Goal: Use online tool/utility: Utilize a website feature to perform a specific function

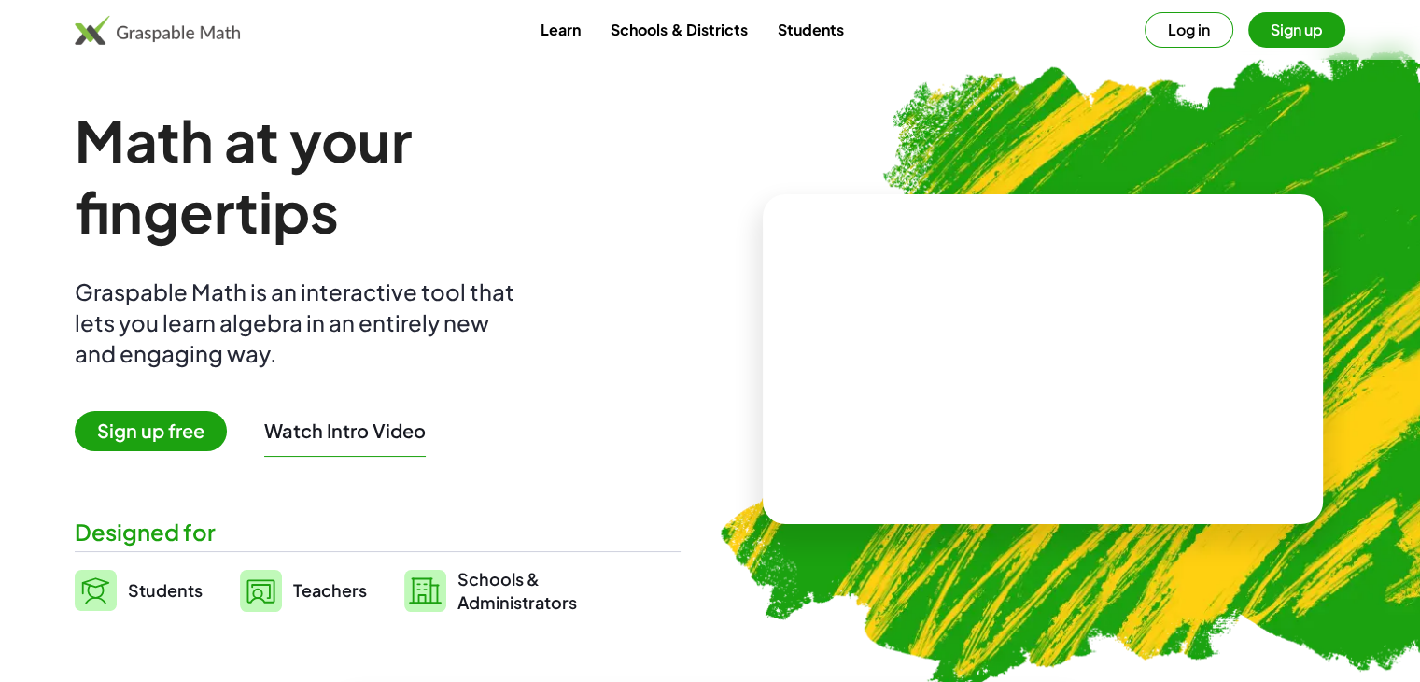
click at [1276, 22] on button "Sign up" at bounding box center [1296, 29] width 97 height 35
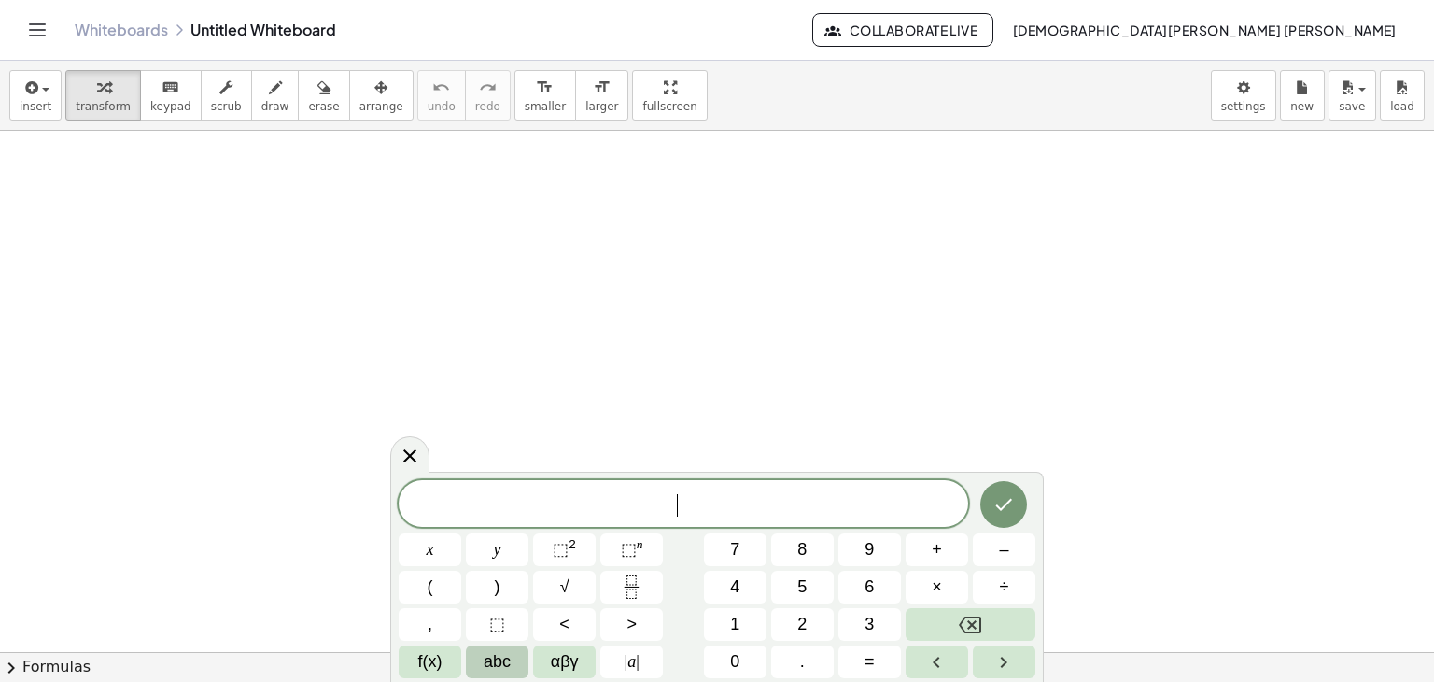
click at [515, 653] on button "abc" at bounding box center [497, 661] width 63 height 33
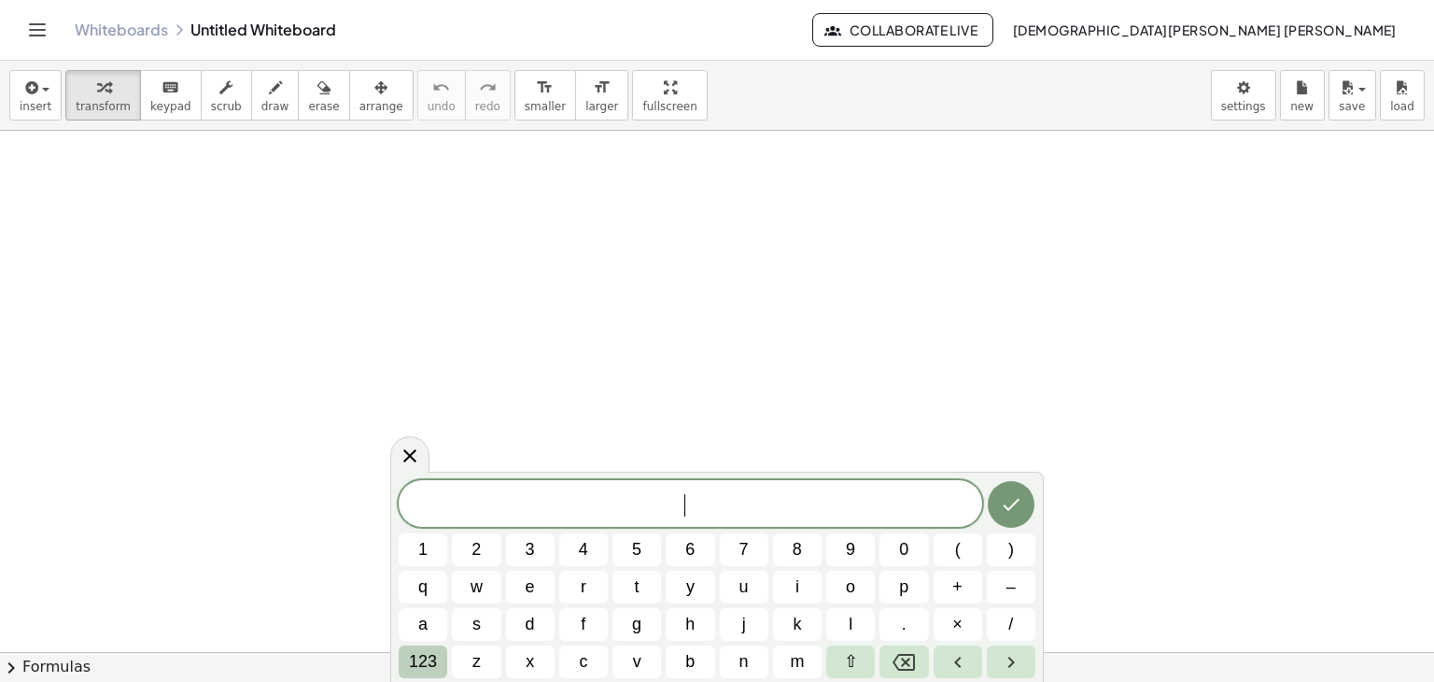
click at [422, 662] on span "123" at bounding box center [423, 661] width 28 height 25
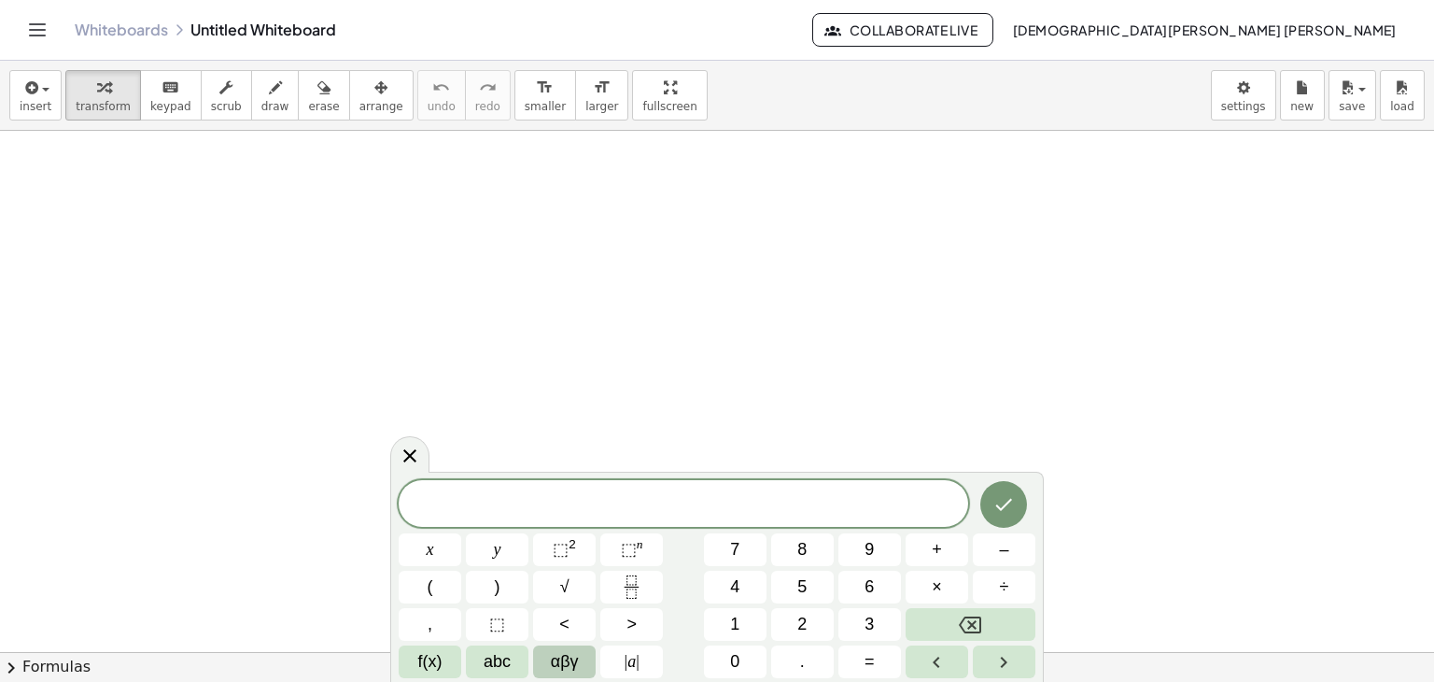
click at [549, 658] on button "αβγ" at bounding box center [564, 661] width 63 height 33
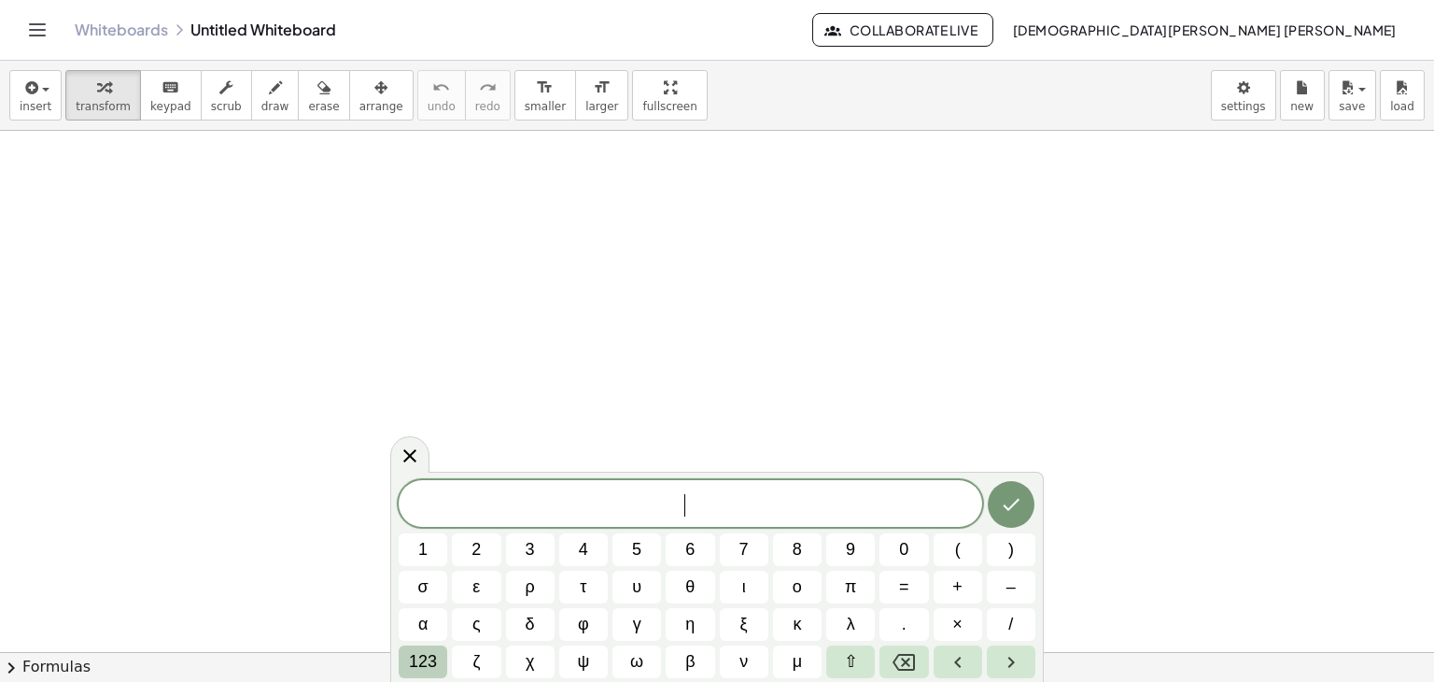
click at [420, 658] on span "123" at bounding box center [423, 661] width 28 height 25
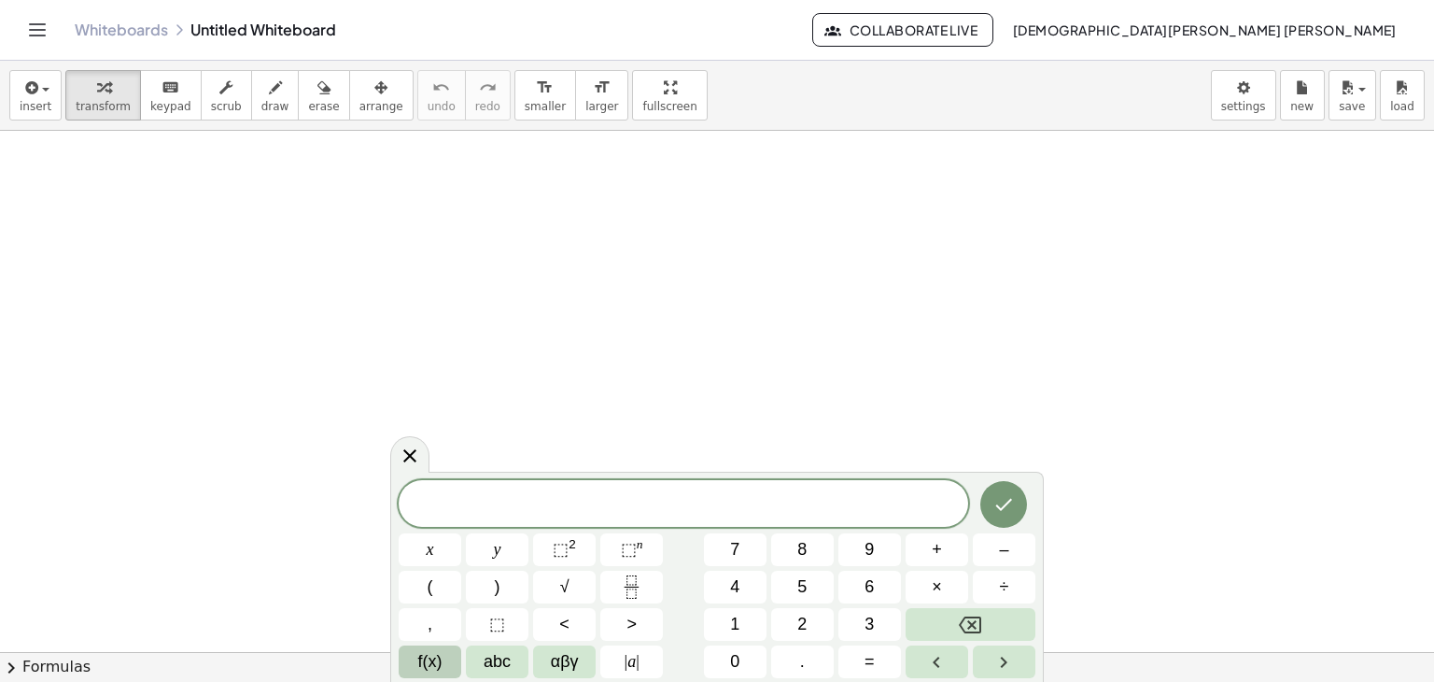
click at [437, 655] on span "f(x)" at bounding box center [430, 661] width 24 height 25
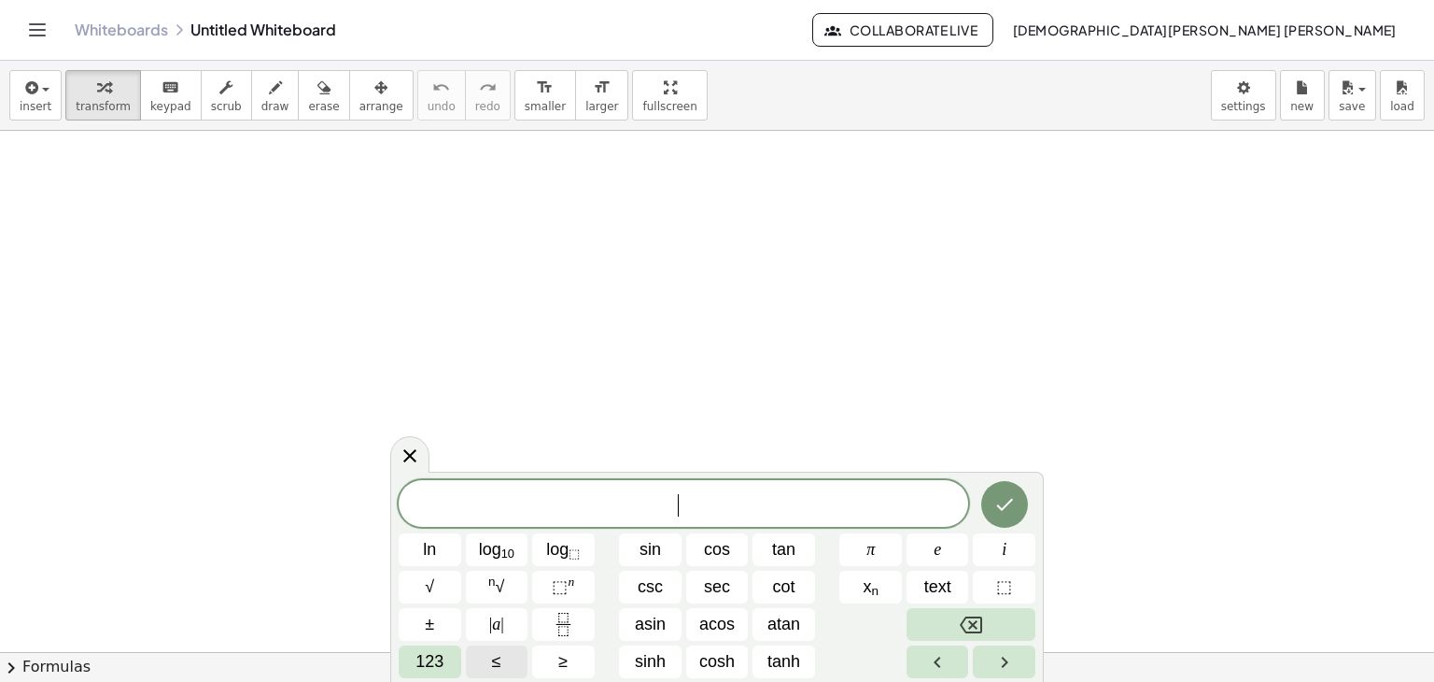
click at [437, 655] on span "123" at bounding box center [429, 661] width 28 height 25
click at [492, 655] on span "≤" at bounding box center [496, 661] width 9 height 25
click at [951, 553] on button "e" at bounding box center [938, 549] width 63 height 33
click at [413, 666] on button "123" at bounding box center [430, 661] width 63 height 33
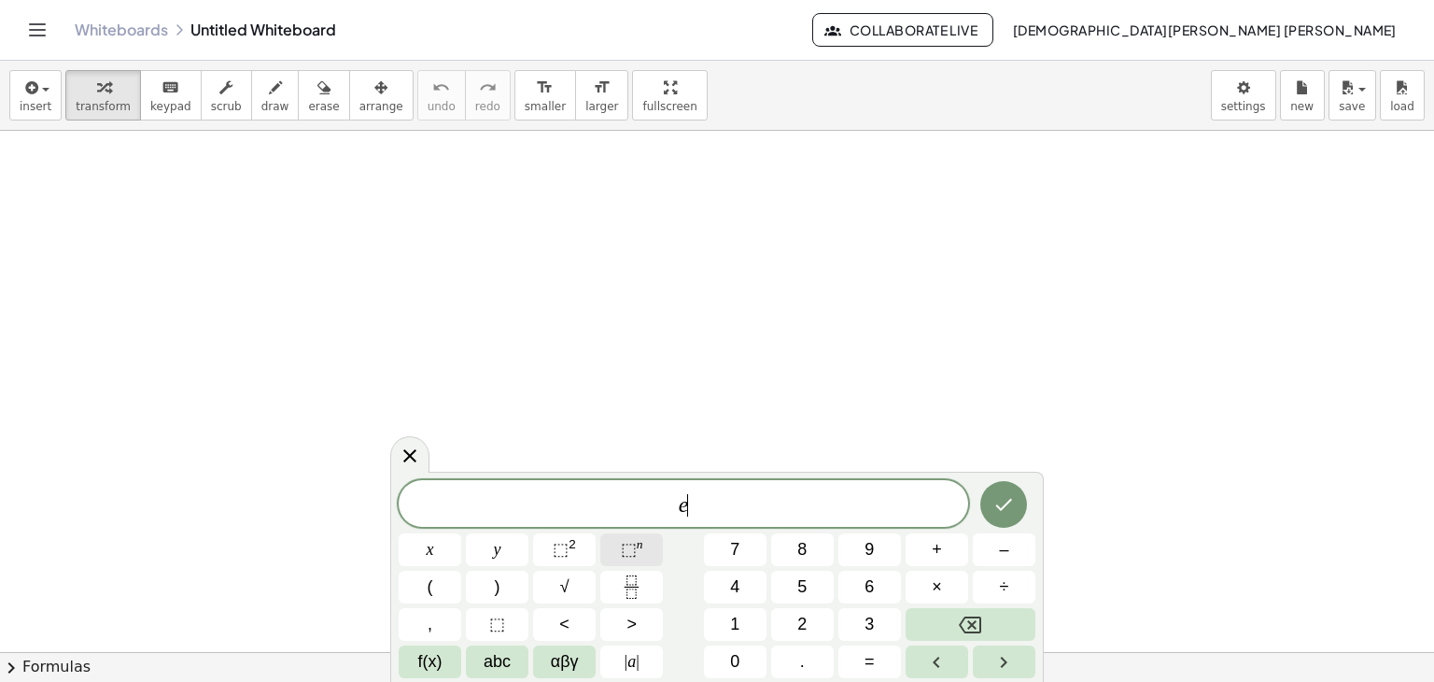
click at [609, 545] on button "⬚ n" at bounding box center [631, 549] width 63 height 33
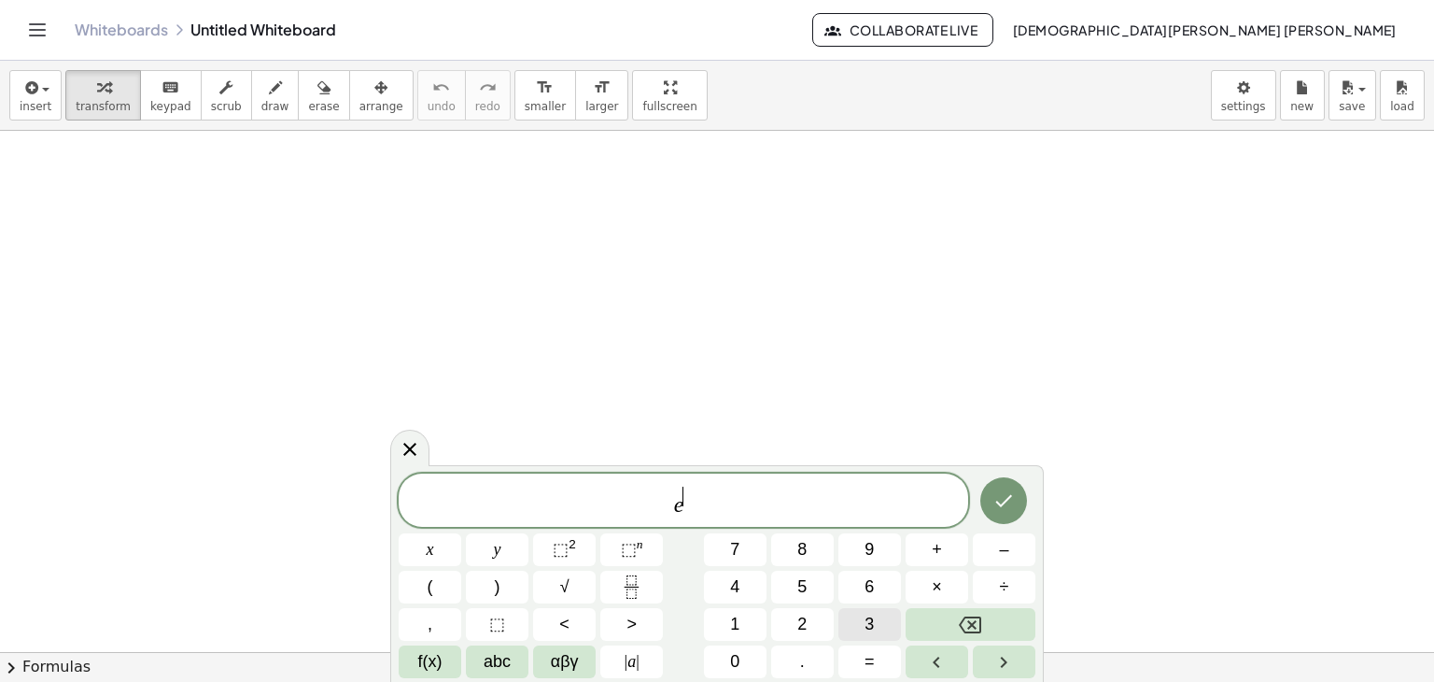
click at [850, 617] on button "3" at bounding box center [869, 624] width 63 height 33
click at [439, 657] on span "f(x)" at bounding box center [430, 661] width 24 height 25
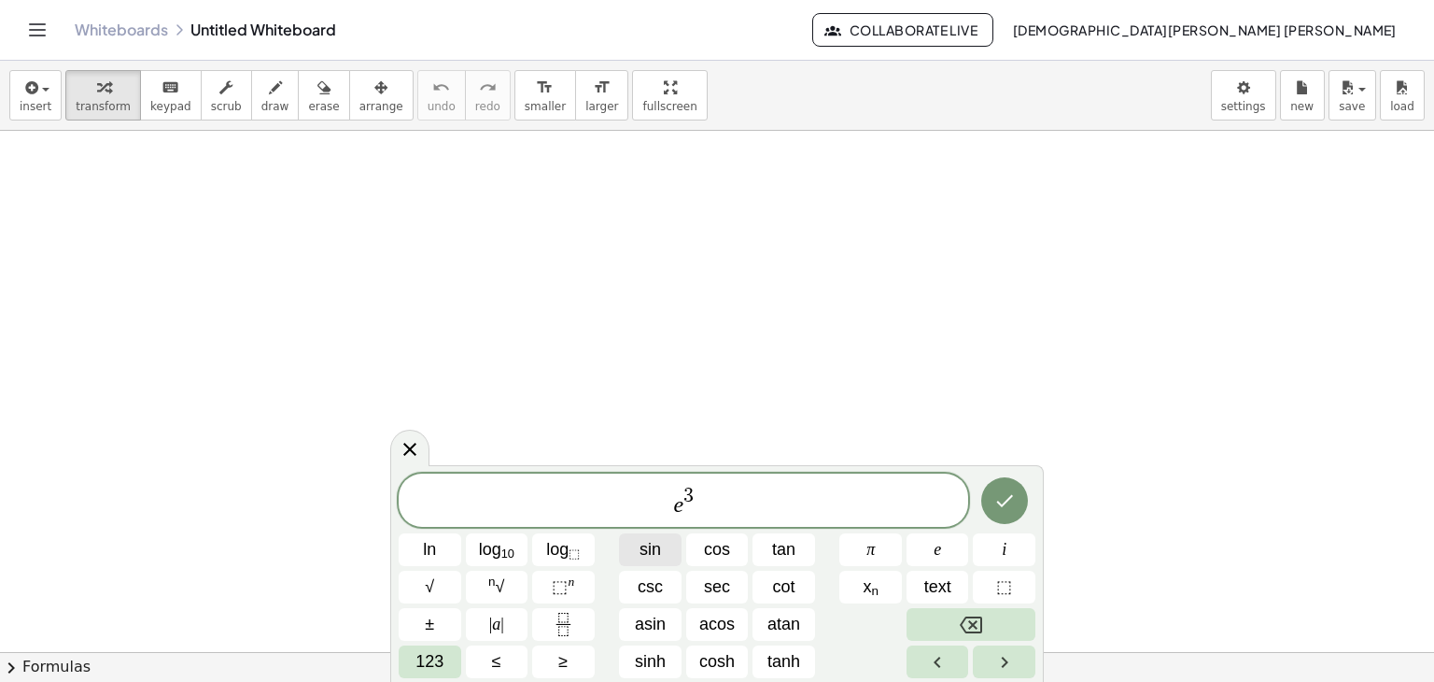
click at [642, 546] on span "sin" at bounding box center [650, 549] width 21 height 25
click at [437, 669] on span "123" at bounding box center [429, 661] width 28 height 25
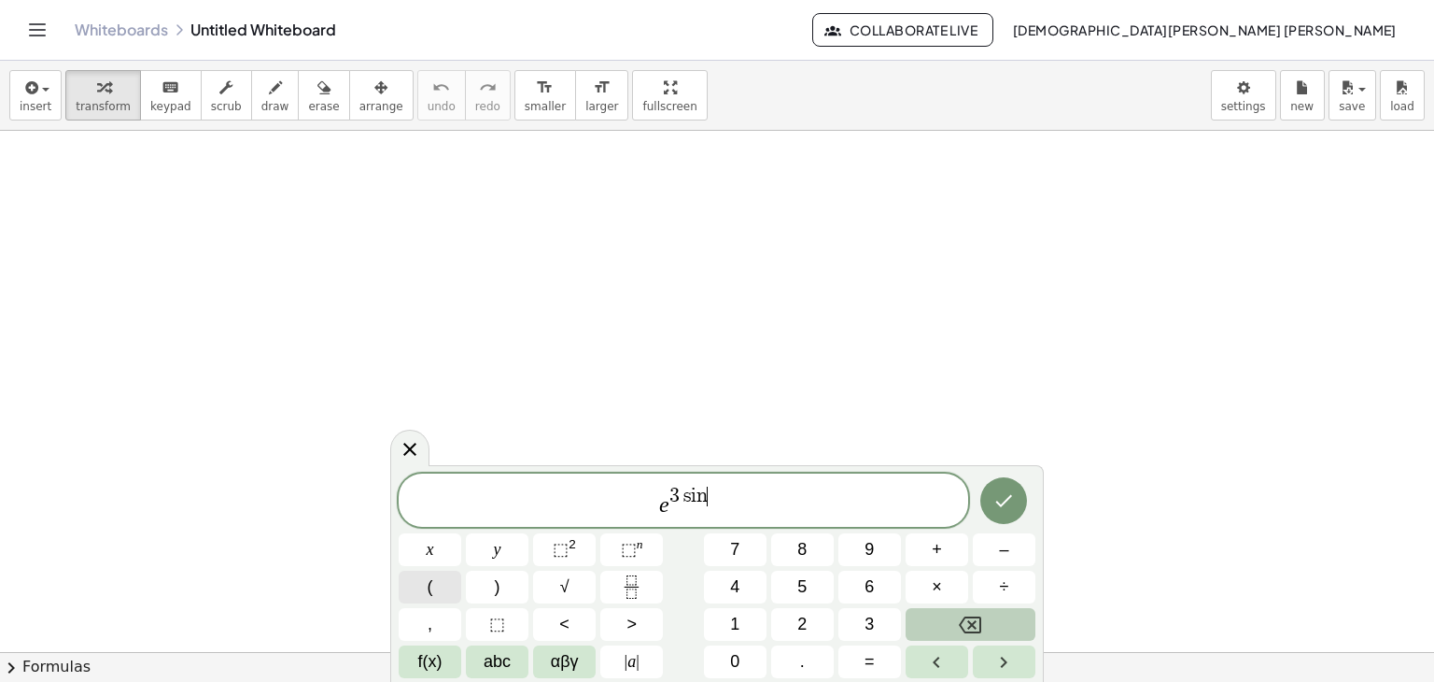
click at [445, 582] on button "(" at bounding box center [430, 586] width 63 height 33
click at [614, 579] on button "Fraction" at bounding box center [631, 586] width 63 height 33
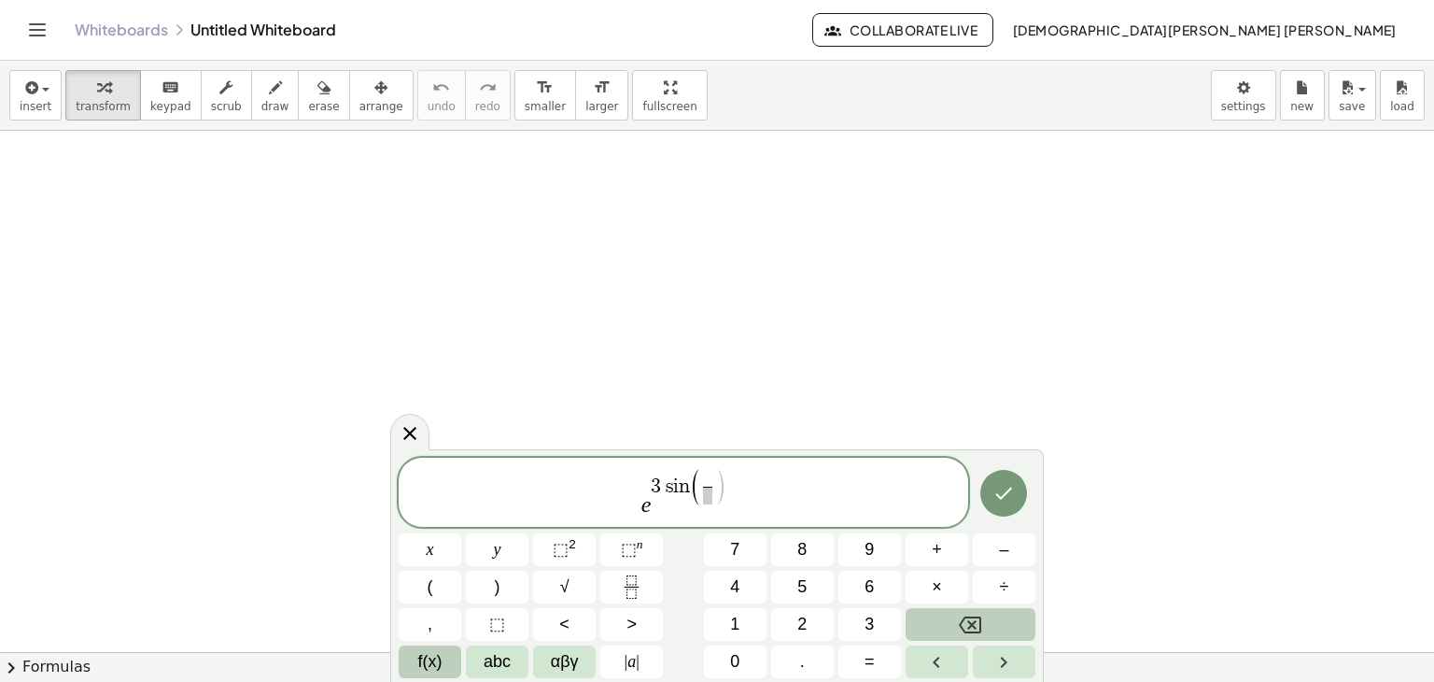
click at [438, 662] on span "f(x)" at bounding box center [430, 661] width 24 height 25
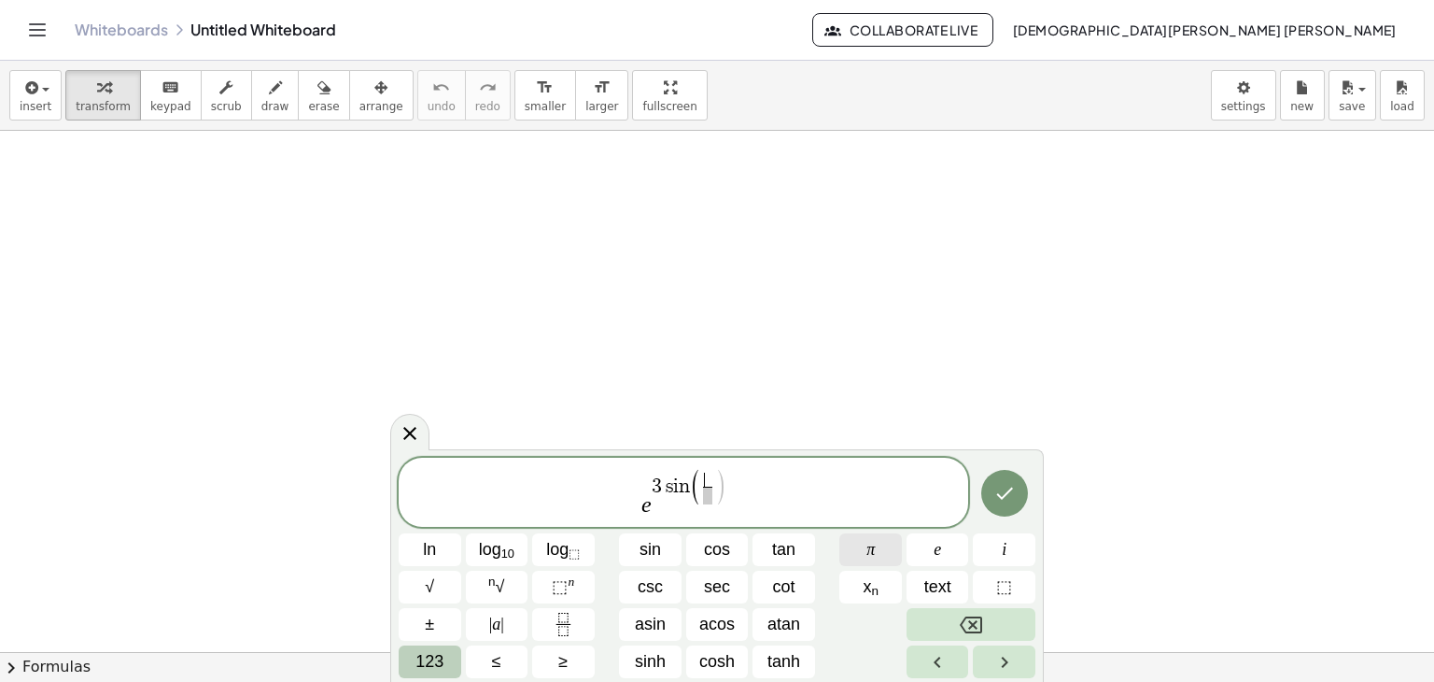
click at [846, 559] on button "π" at bounding box center [870, 549] width 63 height 33
click at [433, 654] on span "123" at bounding box center [429, 661] width 28 height 25
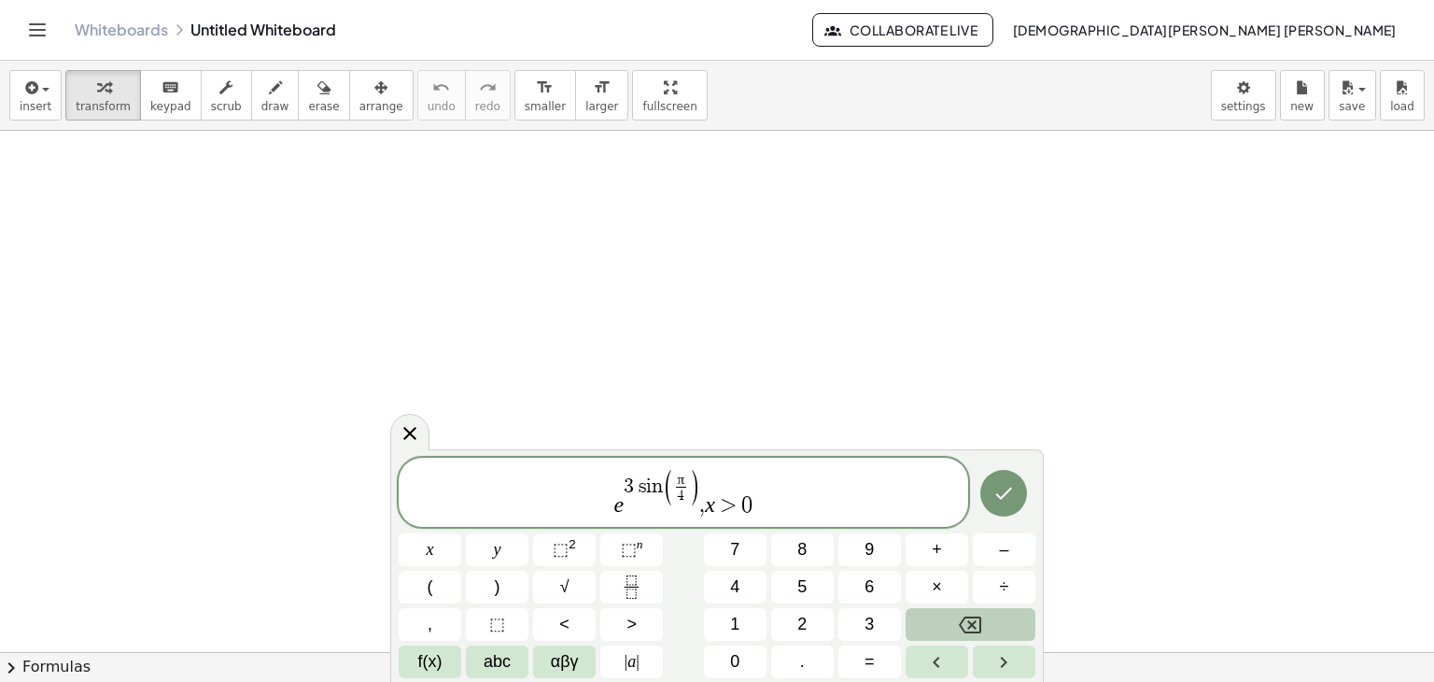
click at [685, 476] on span "π" at bounding box center [681, 479] width 10 height 14
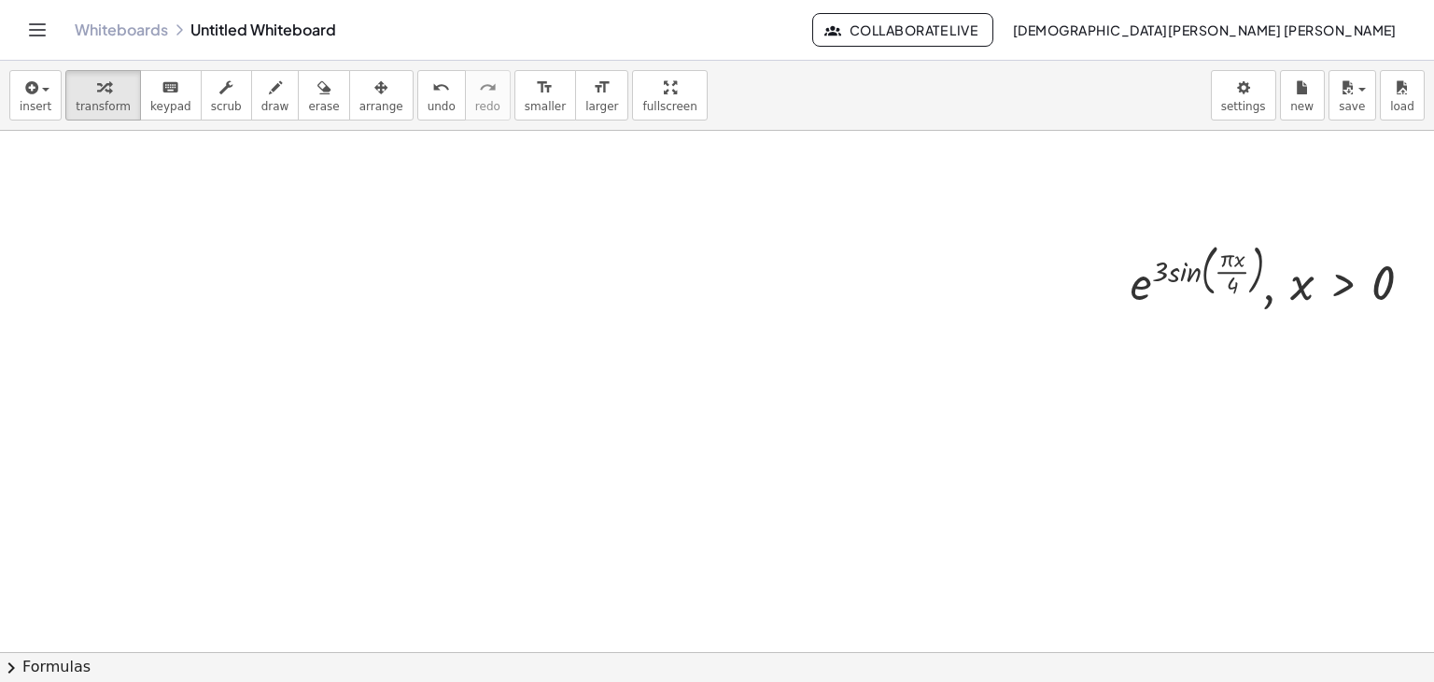
scroll to position [0, 26]
click at [1206, 277] on div at bounding box center [1267, 274] width 316 height 77
drag, startPoint x: 1226, startPoint y: 324, endPoint x: 1160, endPoint y: 321, distance: 66.3
drag, startPoint x: 1158, startPoint y: 303, endPoint x: 1177, endPoint y: 302, distance: 19.7
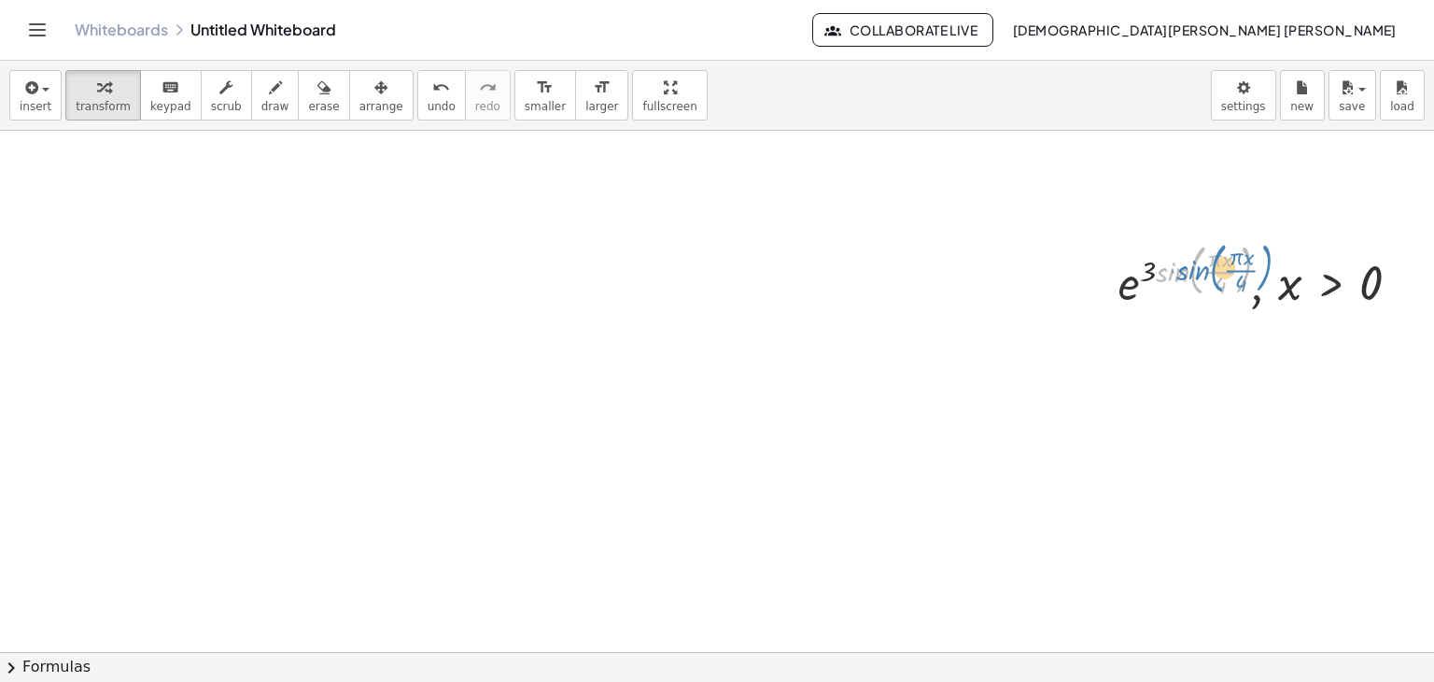
click at [1177, 302] on div at bounding box center [1267, 274] width 316 height 77
drag, startPoint x: 1393, startPoint y: 276, endPoint x: 287, endPoint y: 179, distance: 1110.5
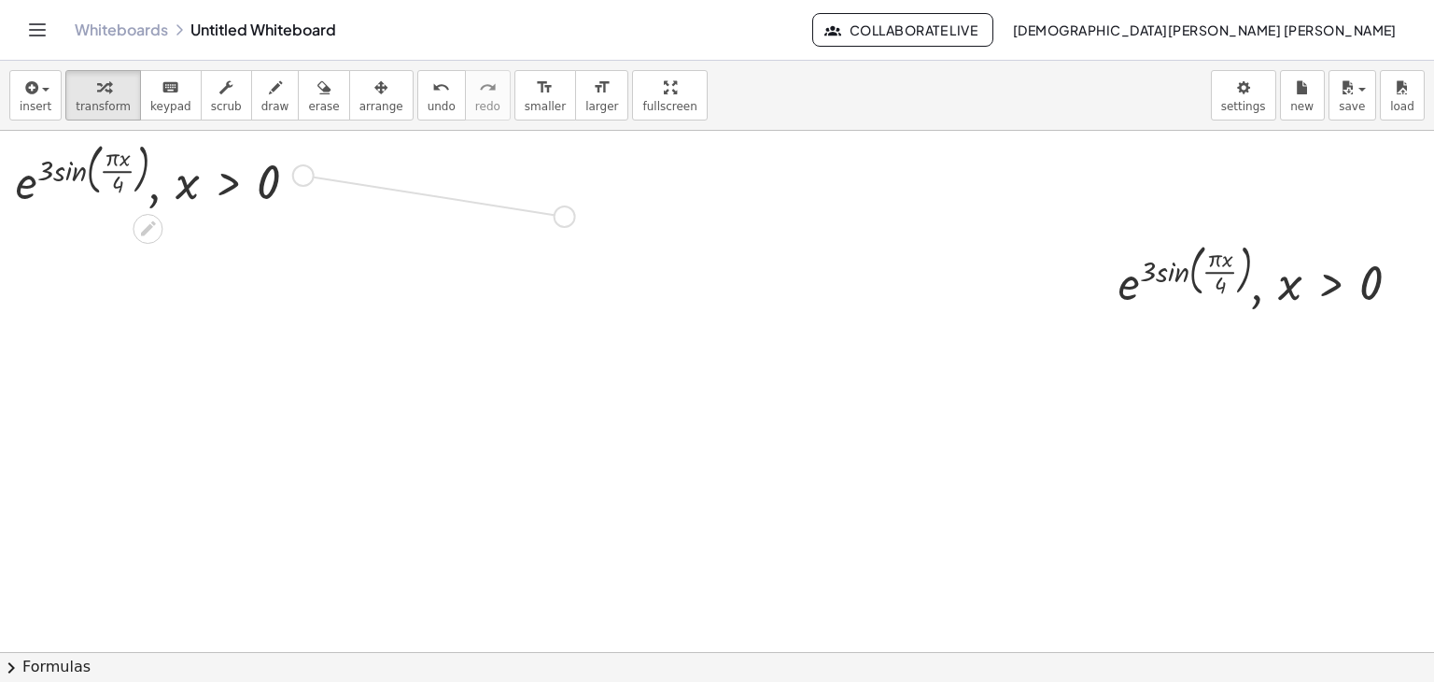
drag, startPoint x: 286, startPoint y: 172, endPoint x: 555, endPoint y: 213, distance: 272.0
click at [166, 182] on div at bounding box center [165, 173] width 316 height 77
click at [293, 169] on div at bounding box center [303, 175] width 21 height 21
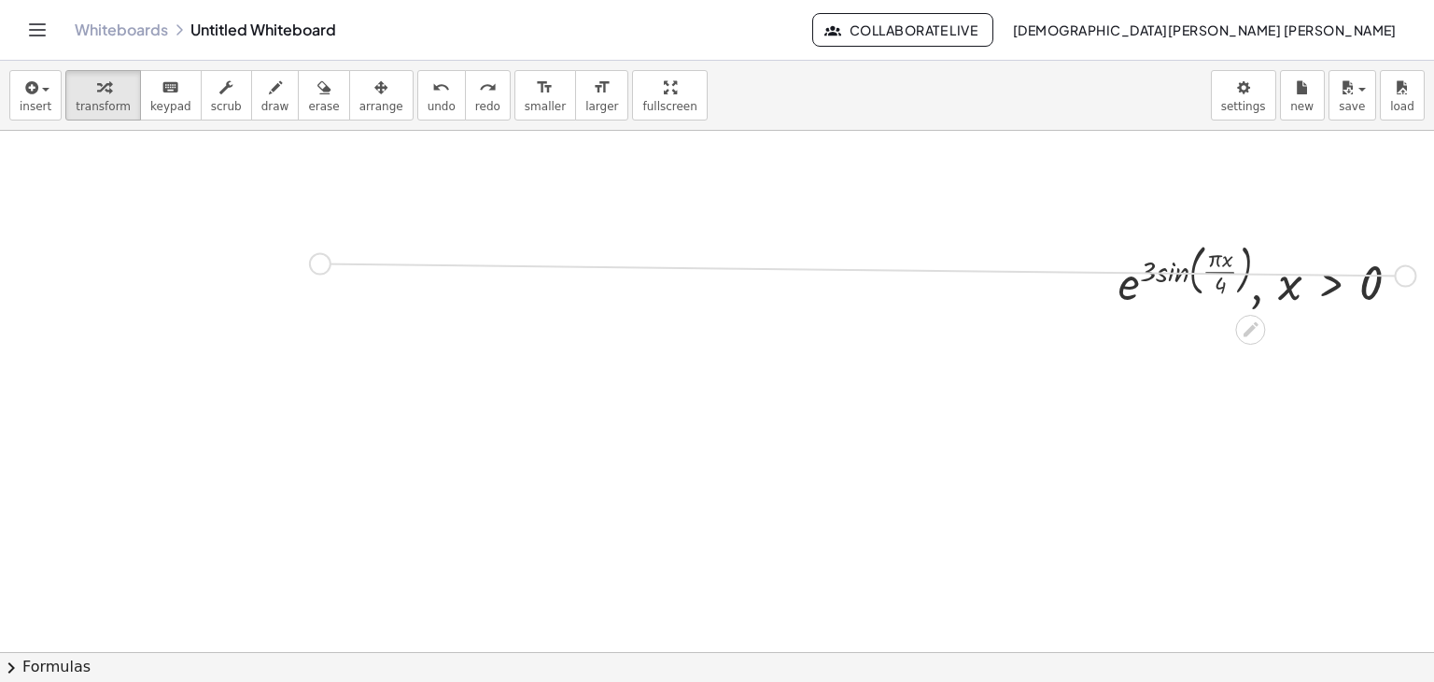
drag, startPoint x: 1389, startPoint y: 274, endPoint x: 296, endPoint y: 258, distance: 1093.3
drag, startPoint x: 1391, startPoint y: 282, endPoint x: 848, endPoint y: 272, distance: 543.4
